Goal: Task Accomplishment & Management: Manage account settings

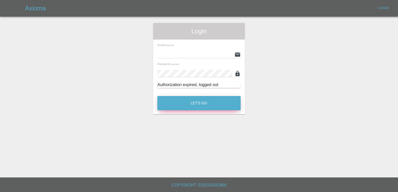
type input "[EMAIL_ADDRESS][DOMAIN_NAME]"
click at [191, 103] on button "Let's Go" at bounding box center [198, 103] width 83 height 14
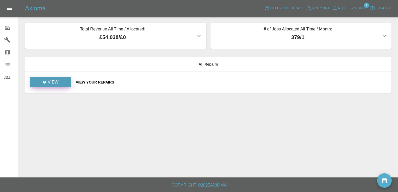
click at [44, 80] on icon at bounding box center [44, 82] width 4 height 4
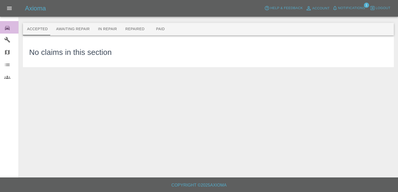
click at [8, 28] on icon at bounding box center [7, 28] width 6 height 6
